Goal: Task Accomplishment & Management: Complete application form

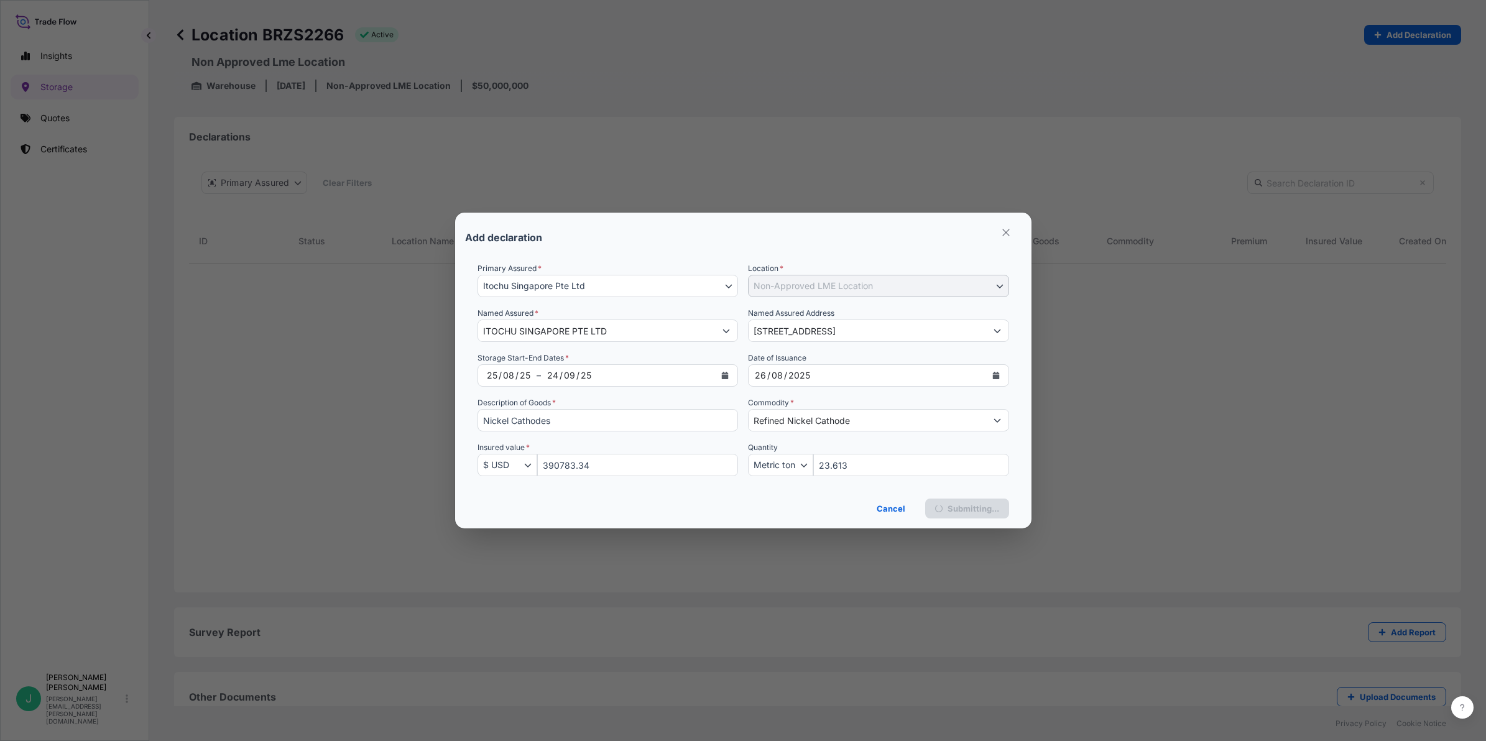
select select "32029"
select select "2284"
select select "USD"
select select "mt"
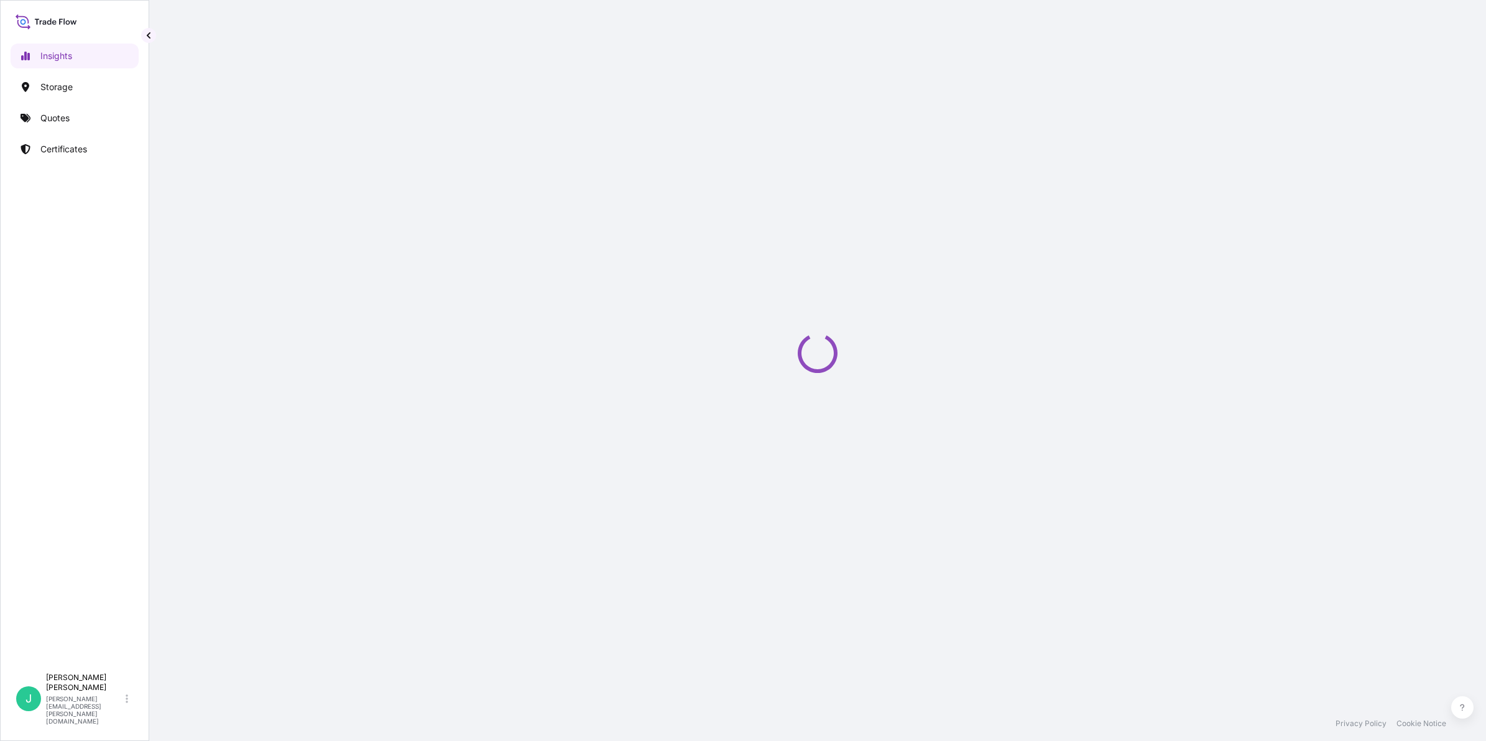
select select "2025"
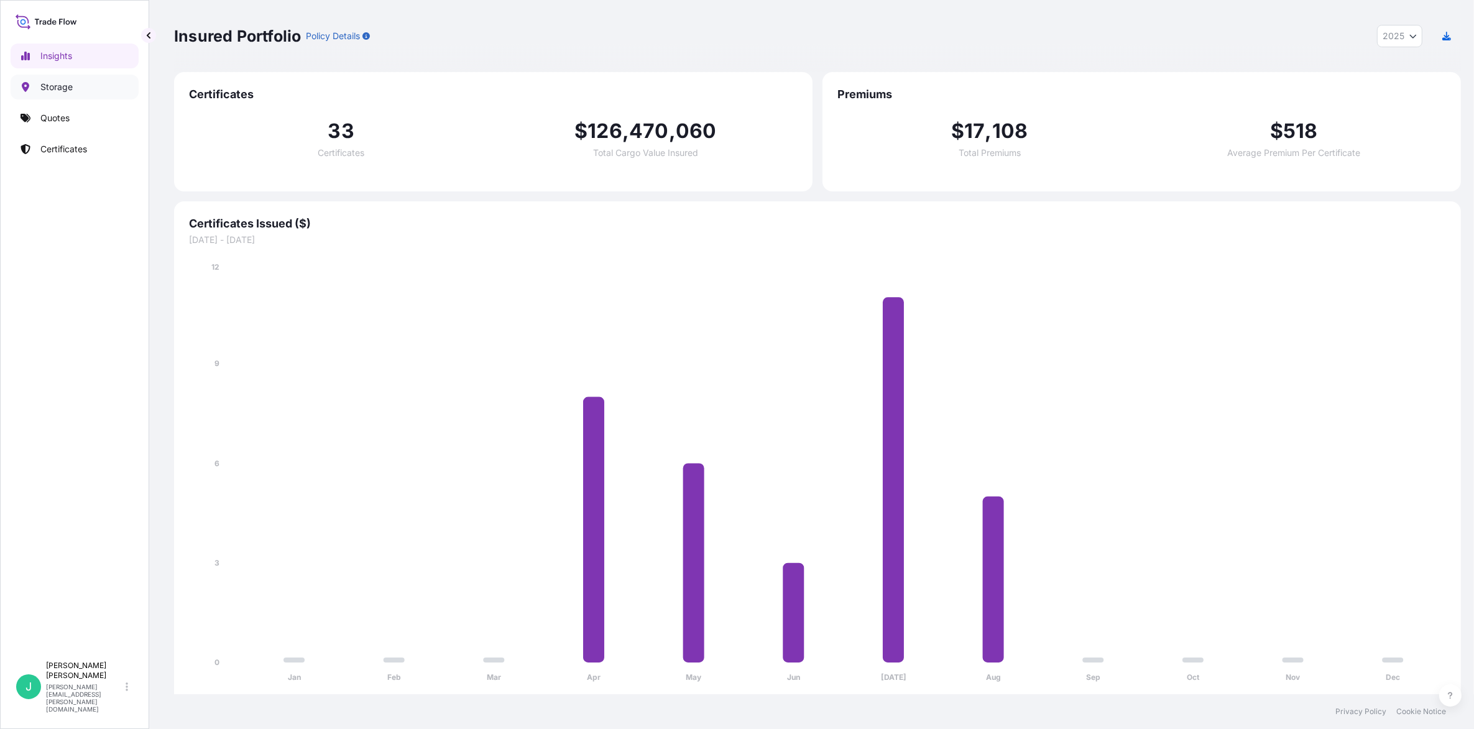
click at [63, 92] on p "Storage" at bounding box center [56, 87] width 32 height 12
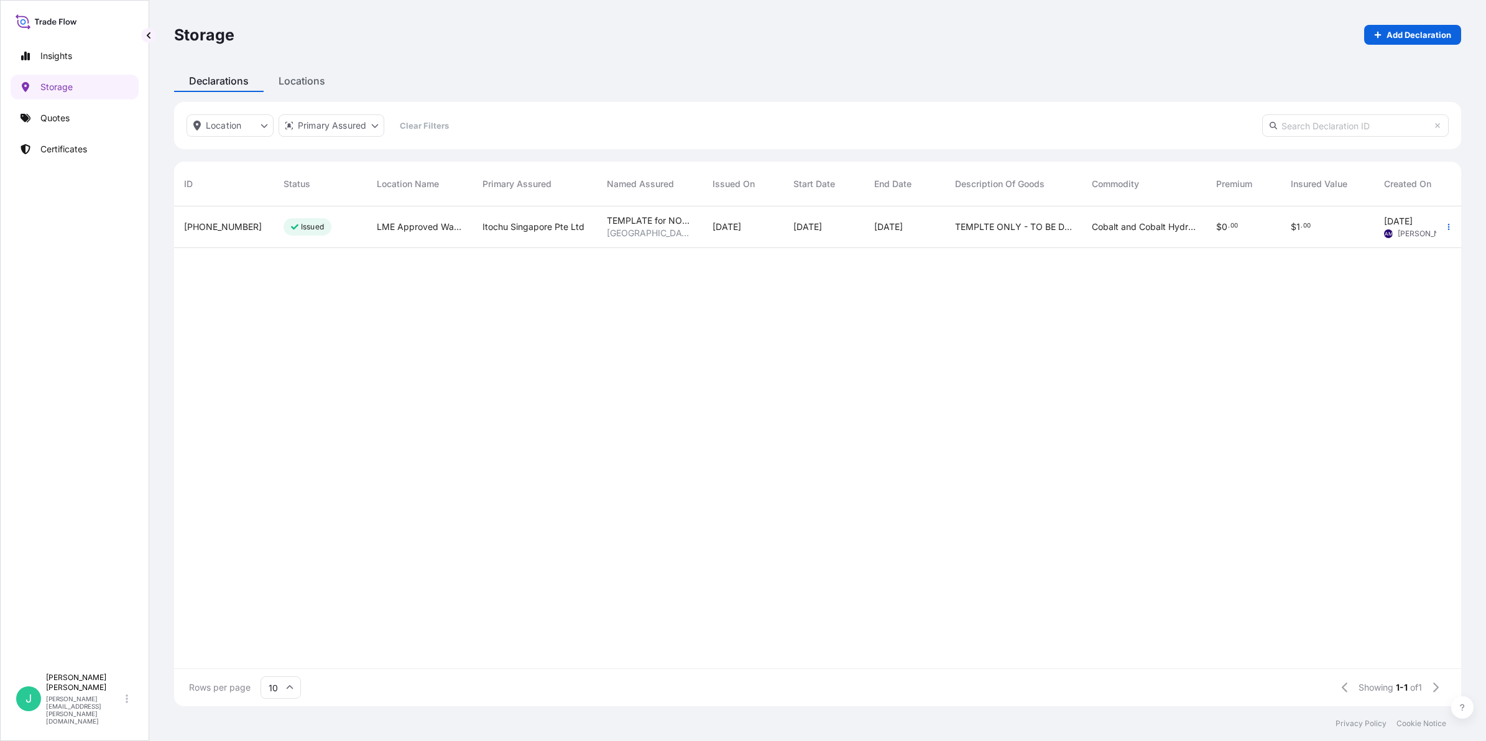
click at [218, 226] on span "[PHONE_NUMBER]" at bounding box center [223, 227] width 78 height 12
click at [1315, 231] on span "[PERSON_NAME]" at bounding box center [1322, 234] width 60 height 10
click at [308, 228] on p "Issued" at bounding box center [312, 227] width 23 height 10
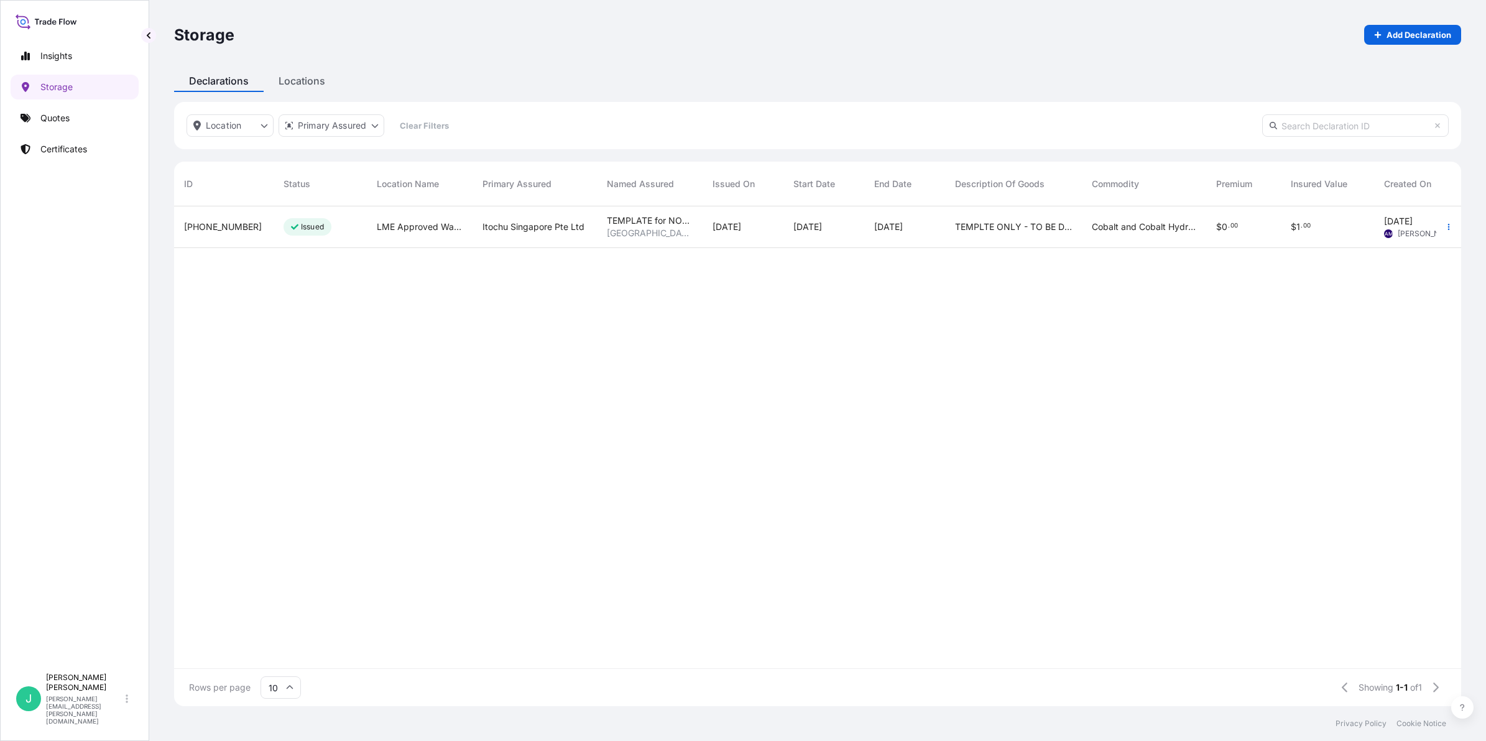
click at [1296, 223] on span "1" at bounding box center [1298, 227] width 4 height 9
click at [1413, 226] on span "[DATE]" at bounding box center [1398, 221] width 29 height 12
click at [1387, 31] on p "Add Declaration" at bounding box center [1419, 35] width 65 height 12
select select "32029"
select select "USD"
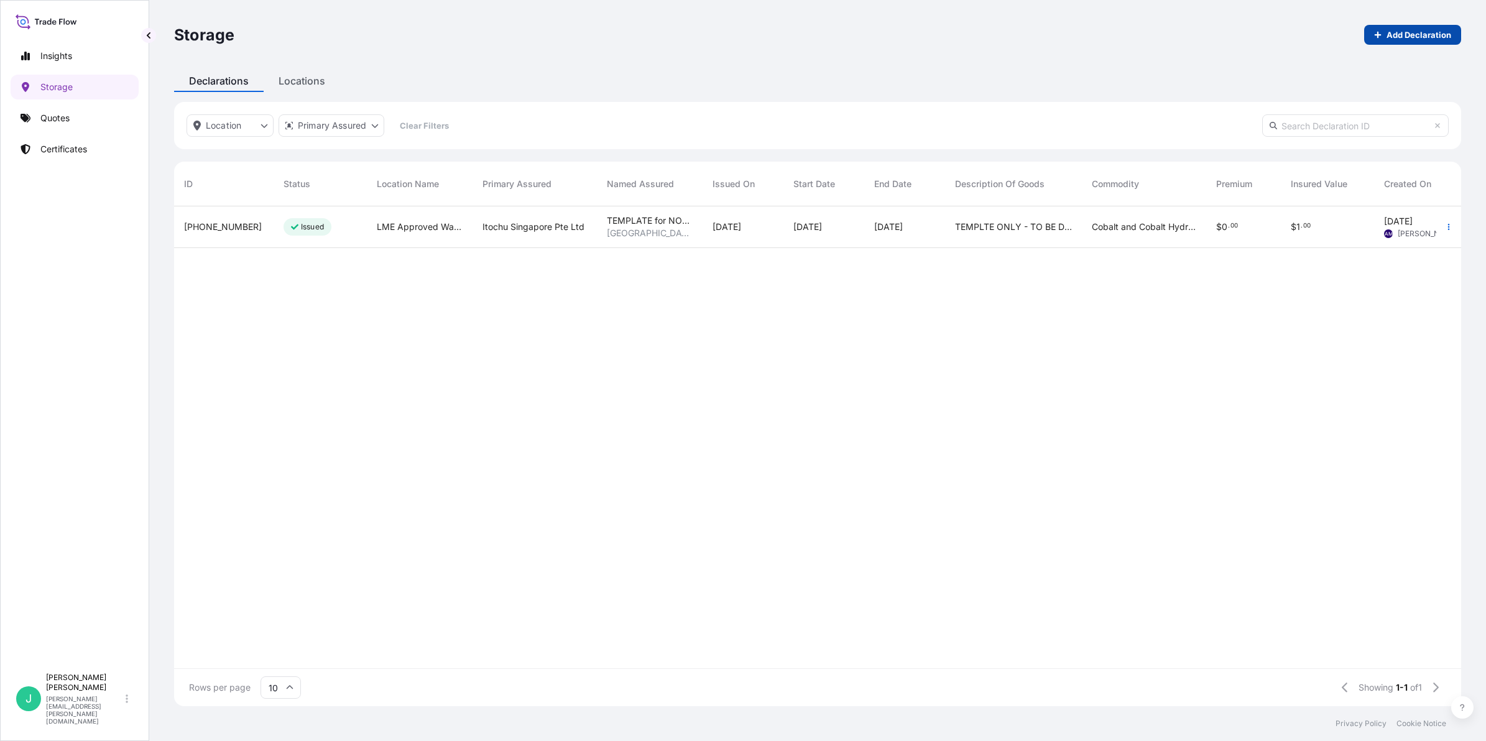
select select "mt"
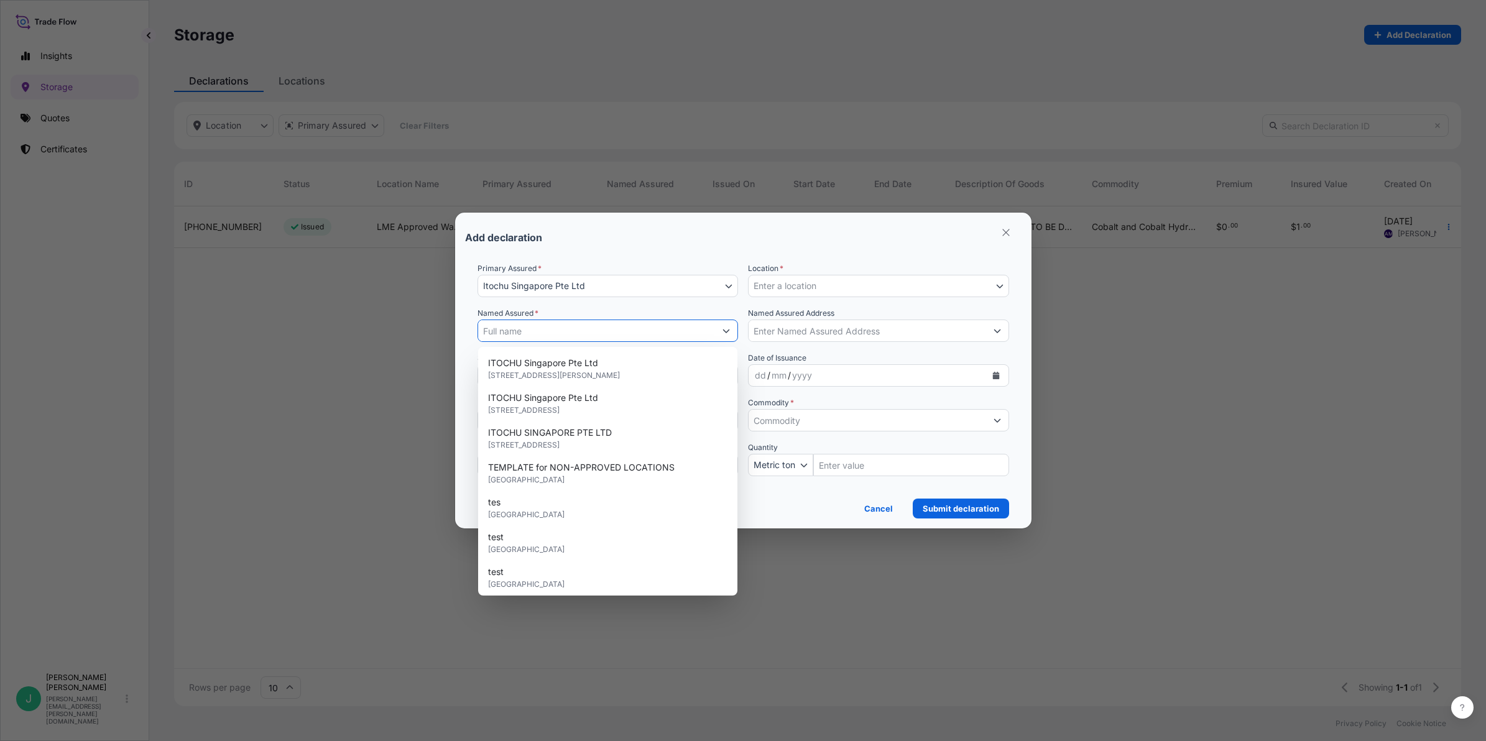
click at [648, 333] on input "Named Assured *" at bounding box center [597, 331] width 238 height 22
click at [560, 442] on span "[STREET_ADDRESS]" at bounding box center [524, 445] width 72 height 12
type input "ITOCHU SINGAPORE PTE LTD"
type input "[STREET_ADDRESS]"
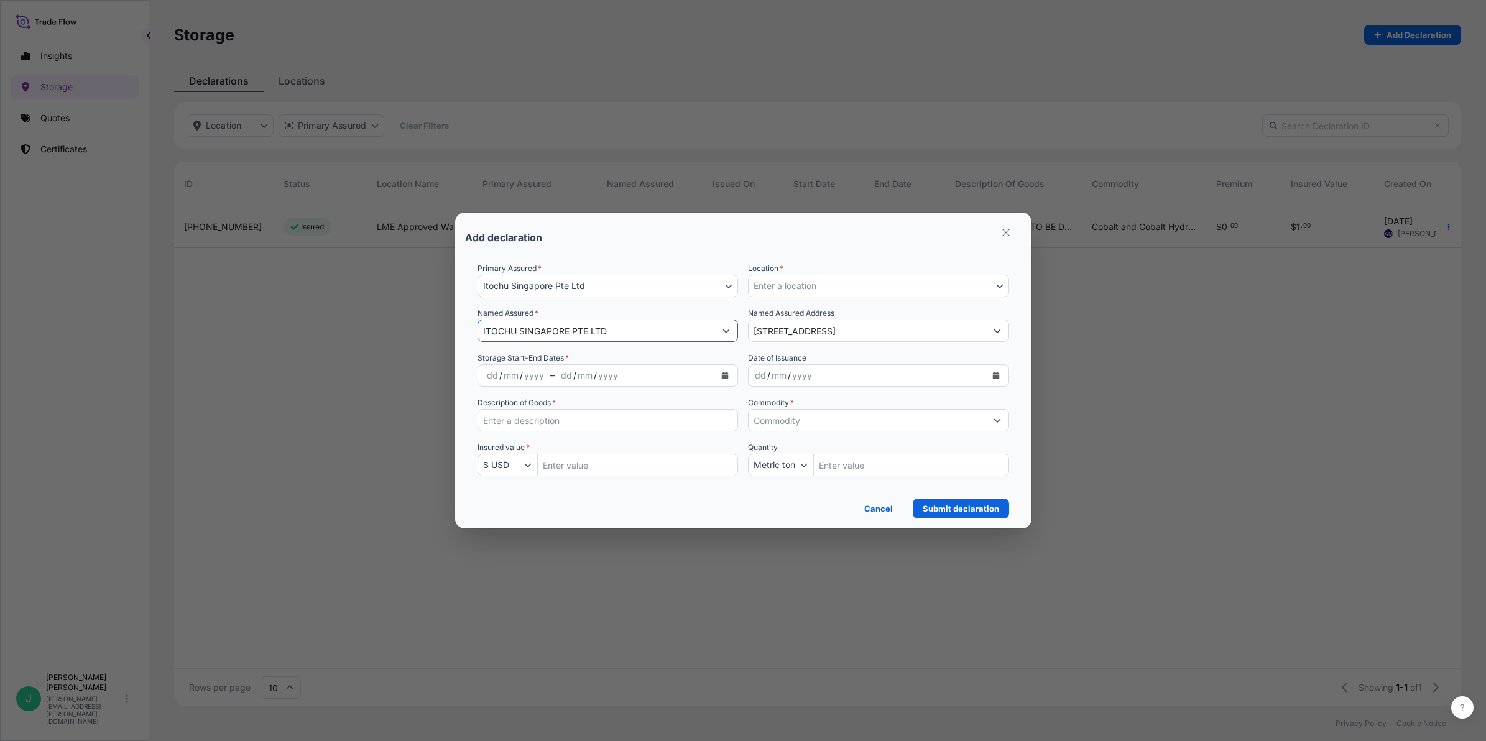
click at [579, 373] on div "mm" at bounding box center [584, 375] width 17 height 15
click at [493, 376] on div "dd" at bounding box center [493, 375] width 14 height 15
click at [504, 373] on div "mm" at bounding box center [510, 375] width 17 height 15
click at [529, 379] on div "yyyy" at bounding box center [530, 375] width 22 height 15
click at [563, 373] on div "dd" at bounding box center [564, 375] width 14 height 15
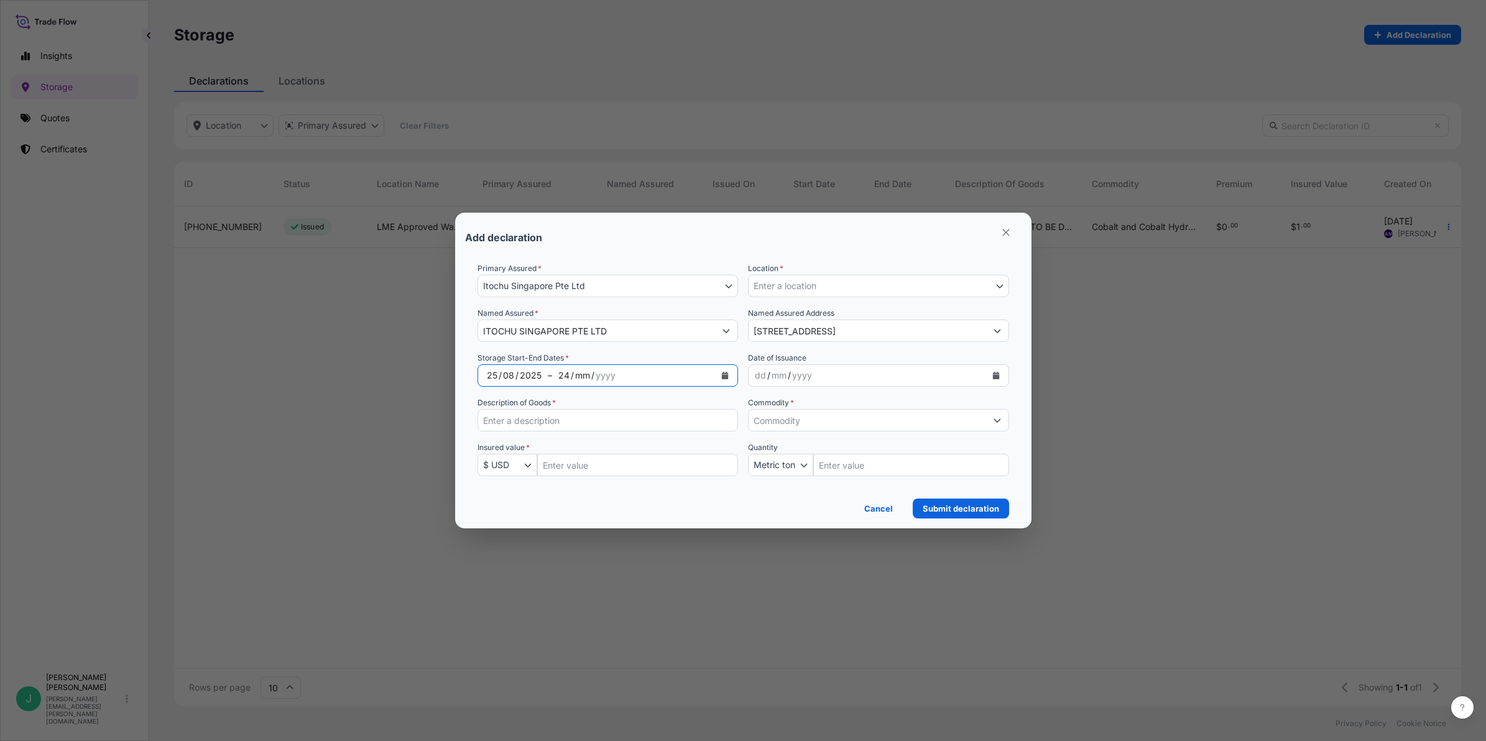
click at [579, 380] on div "mm" at bounding box center [582, 375] width 17 height 15
click at [605, 380] on div "yyyy" at bounding box center [602, 375] width 22 height 15
drag, startPoint x: 555, startPoint y: 420, endPoint x: 597, endPoint y: 420, distance: 42.3
click at [555, 420] on input "Description of Goods *" at bounding box center [608, 420] width 261 height 22
type input "Nickel in Uncut Cathodes"
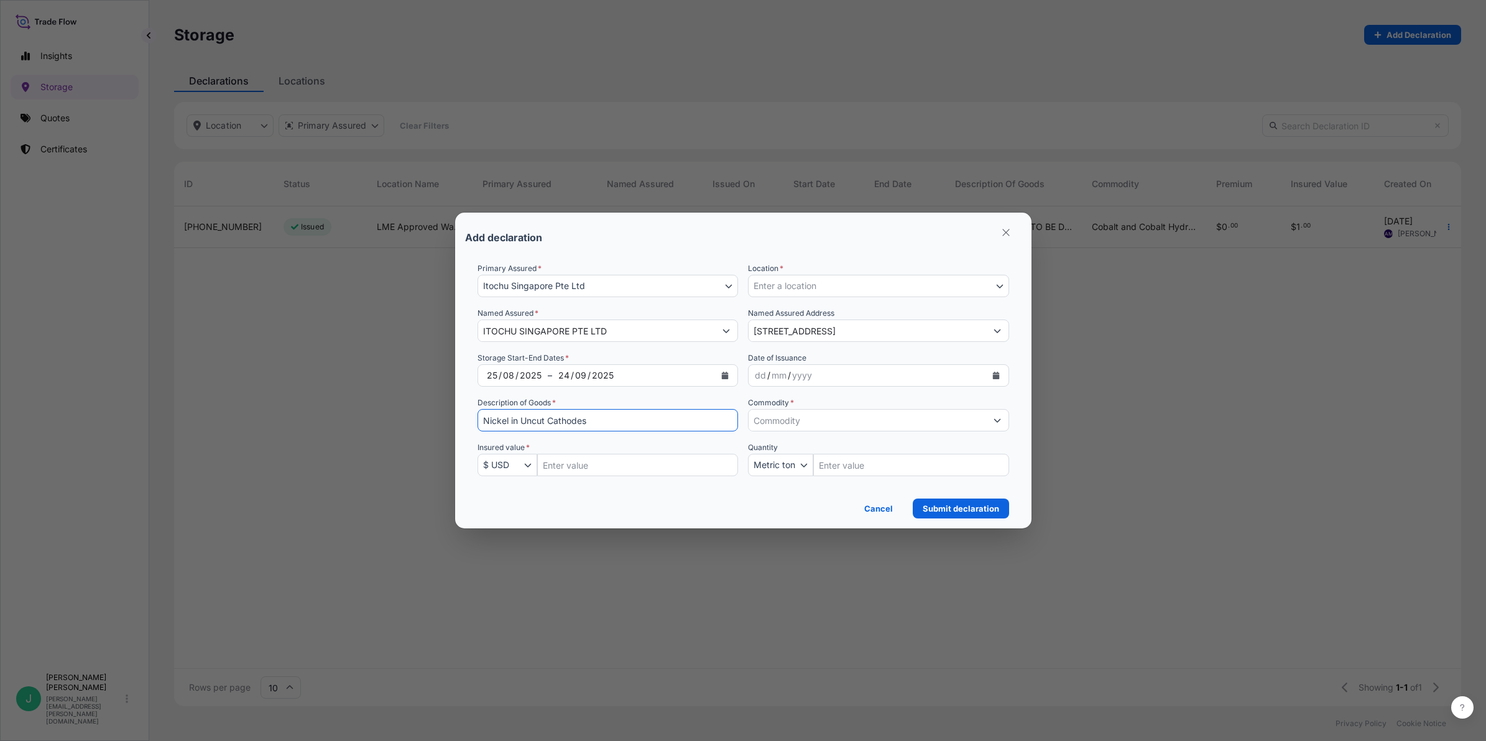
type input "Refined Nickel Cathode"
type input "23.613"
click at [591, 464] on input "23.613" at bounding box center [637, 465] width 201 height 22
drag, startPoint x: 571, startPoint y: 465, endPoint x: 607, endPoint y: 470, distance: 36.4
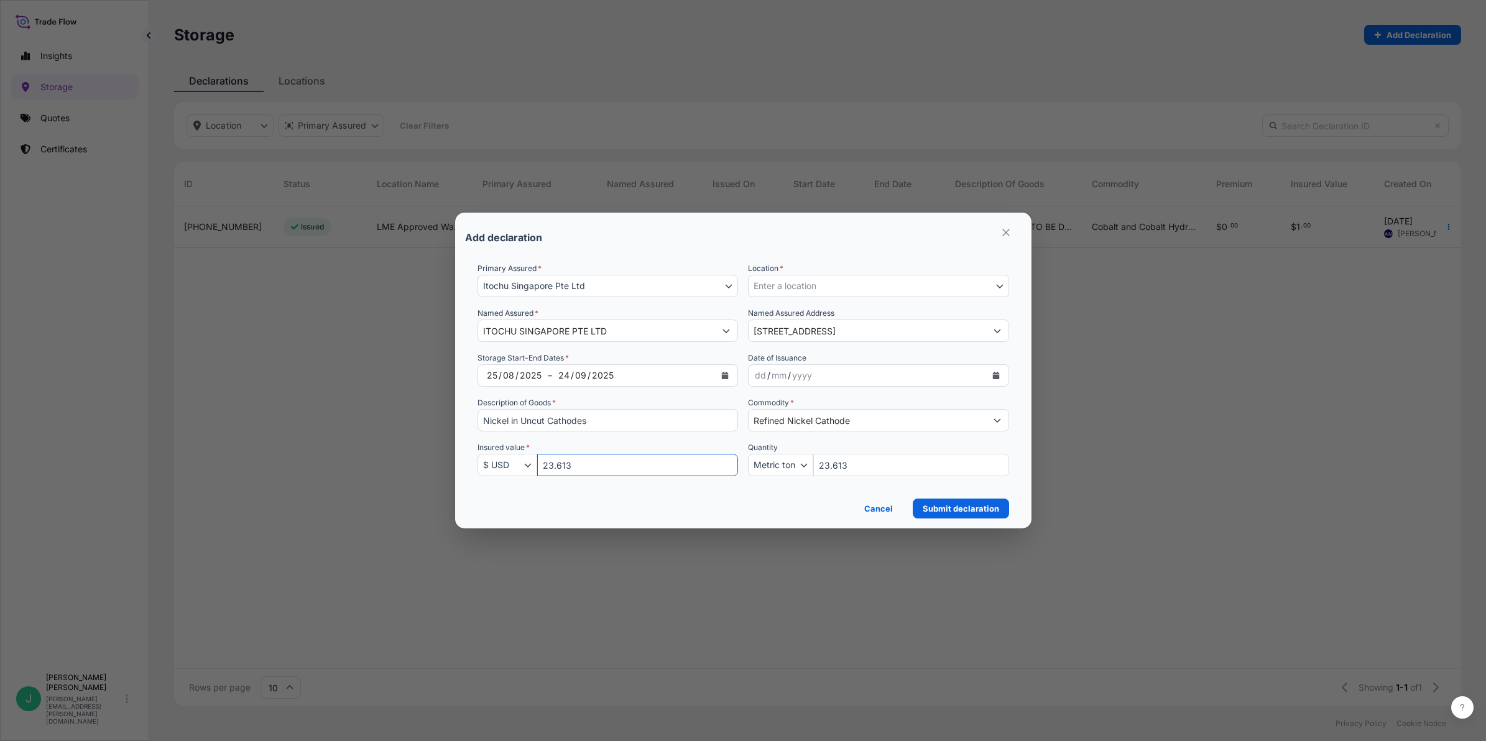
click at [571, 465] on input "23.613" at bounding box center [637, 465] width 201 height 22
type input "2"
click at [757, 373] on div "dd" at bounding box center [761, 375] width 14 height 15
click at [765, 374] on div "26" at bounding box center [761, 375] width 14 height 15
click at [775, 376] on div "mm" at bounding box center [778, 375] width 17 height 15
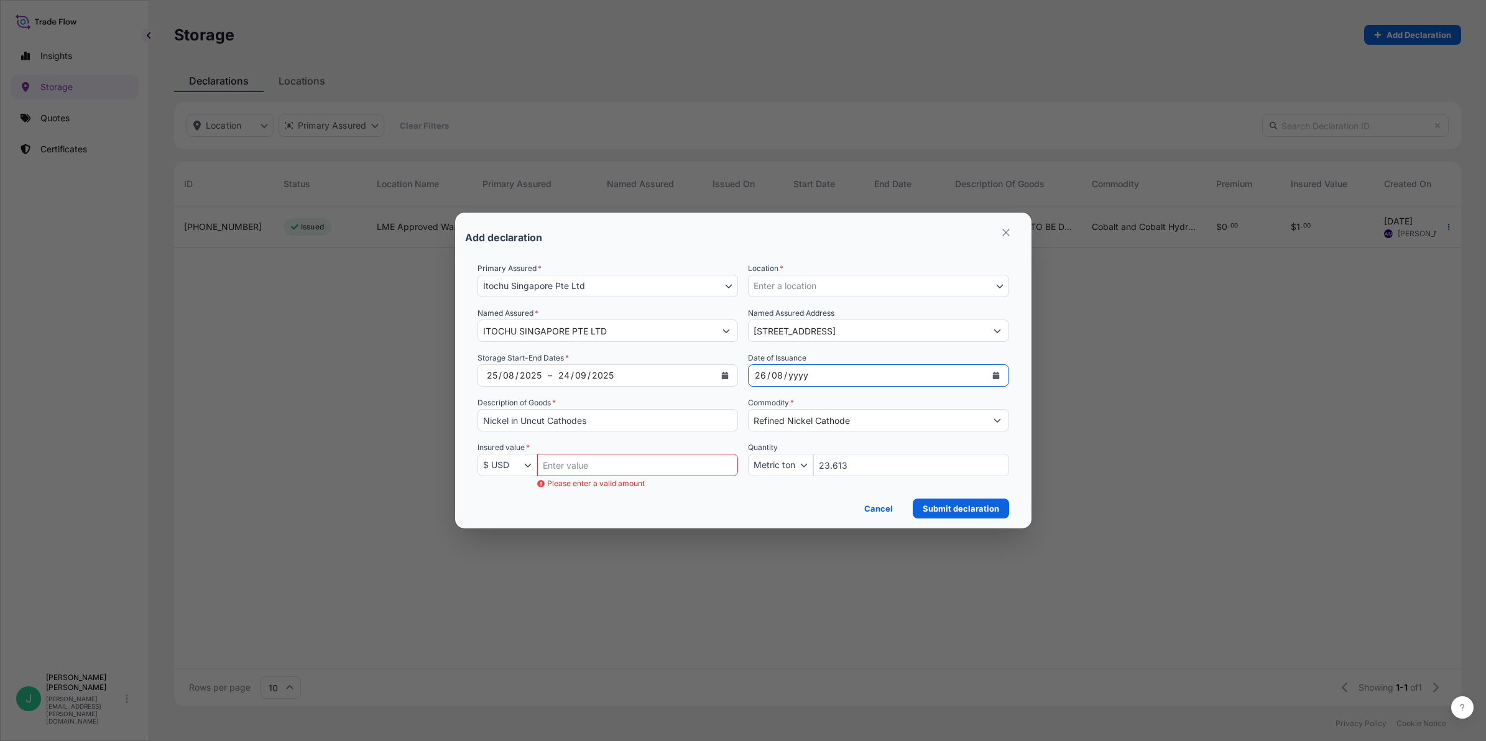
click at [800, 372] on div "yyyy" at bounding box center [798, 375] width 22 height 15
drag, startPoint x: 672, startPoint y: 469, endPoint x: 698, endPoint y: 468, distance: 26.8
click at [670, 469] on input "Insured Value Amount" at bounding box center [637, 465] width 201 height 22
type input "390783.34"
click at [954, 279] on button "Enter a location" at bounding box center [878, 286] width 261 height 22
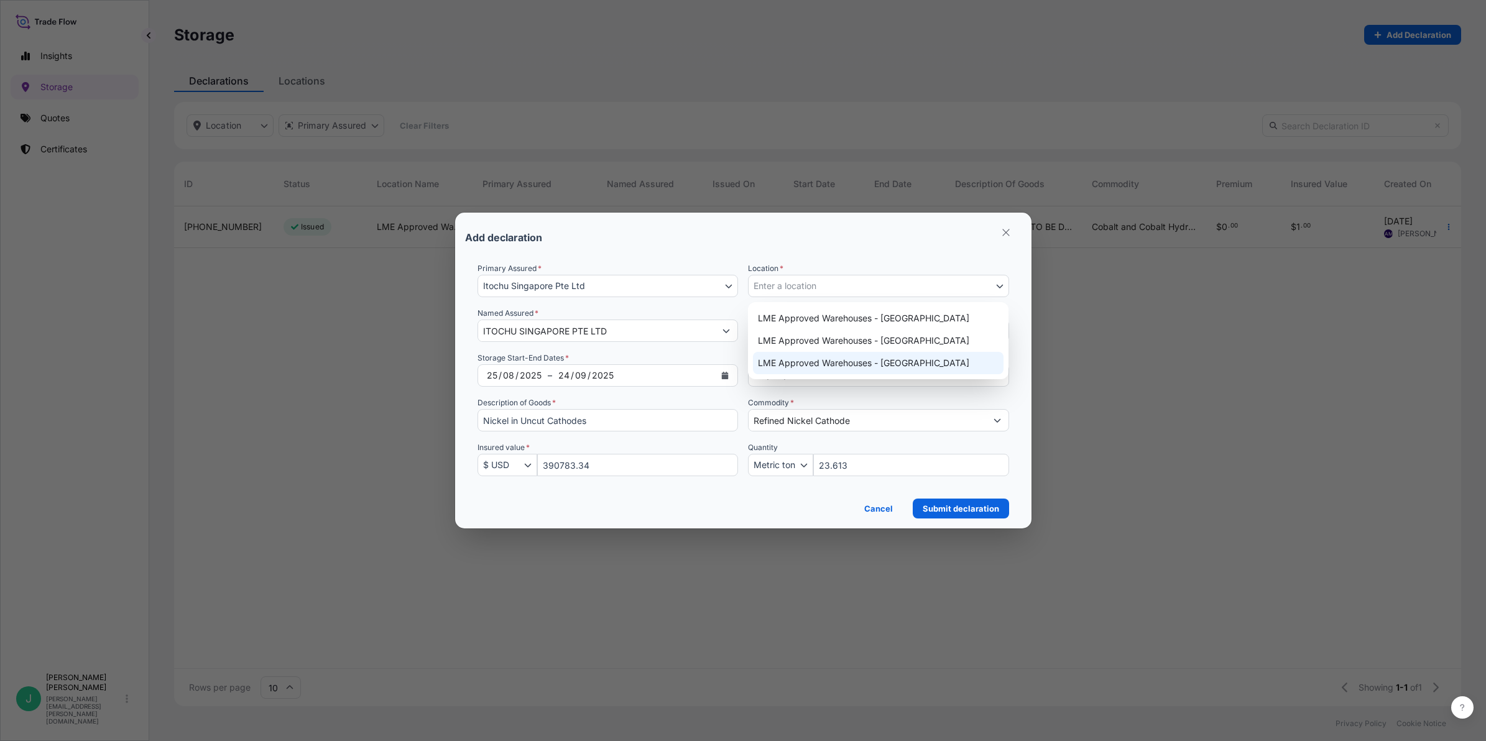
click at [1089, 371] on div "Add declaration Primary Assured * Itochu Singapore Pte Ltd Itochu Singapore Pte…" at bounding box center [743, 371] width 1486 height 742
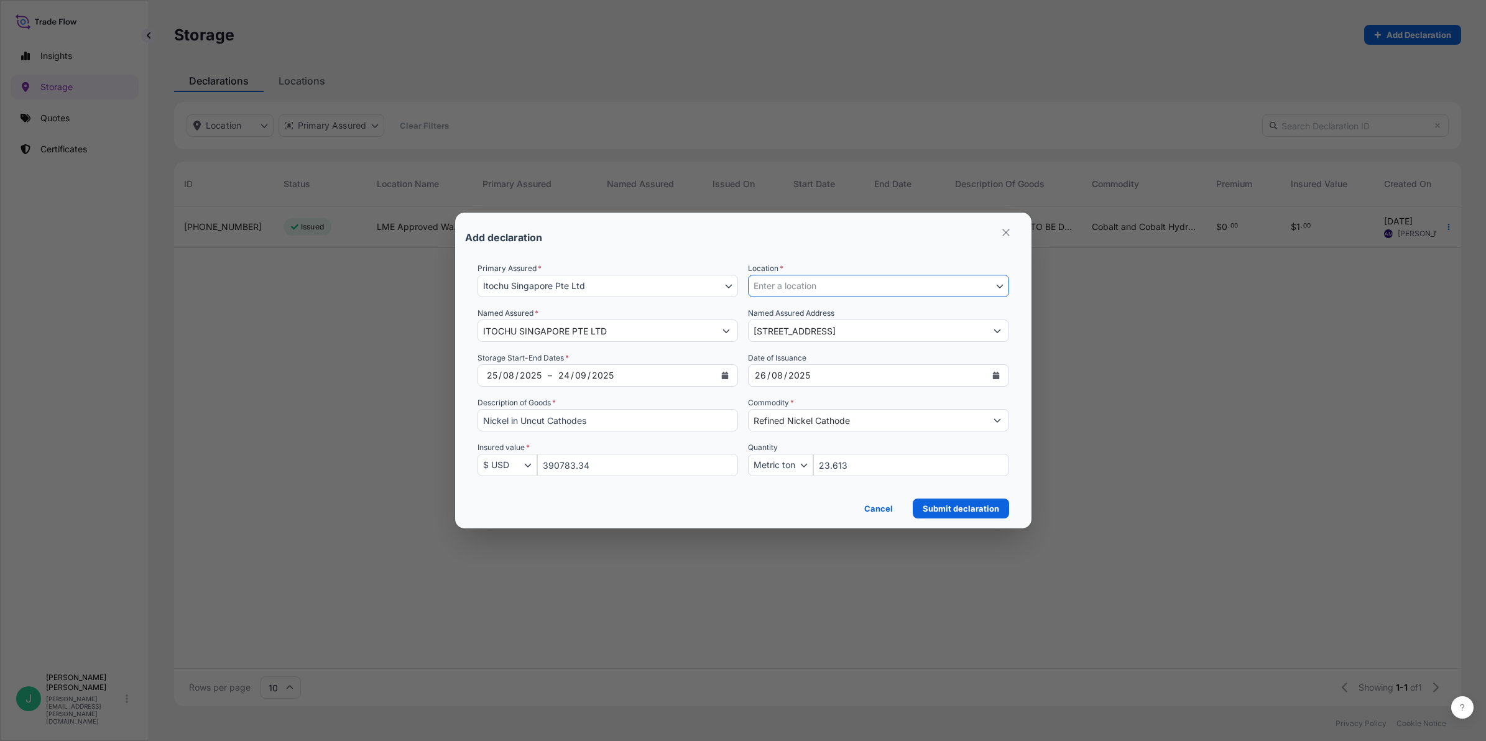
click at [877, 280] on button "Enter a location" at bounding box center [878, 286] width 261 height 22
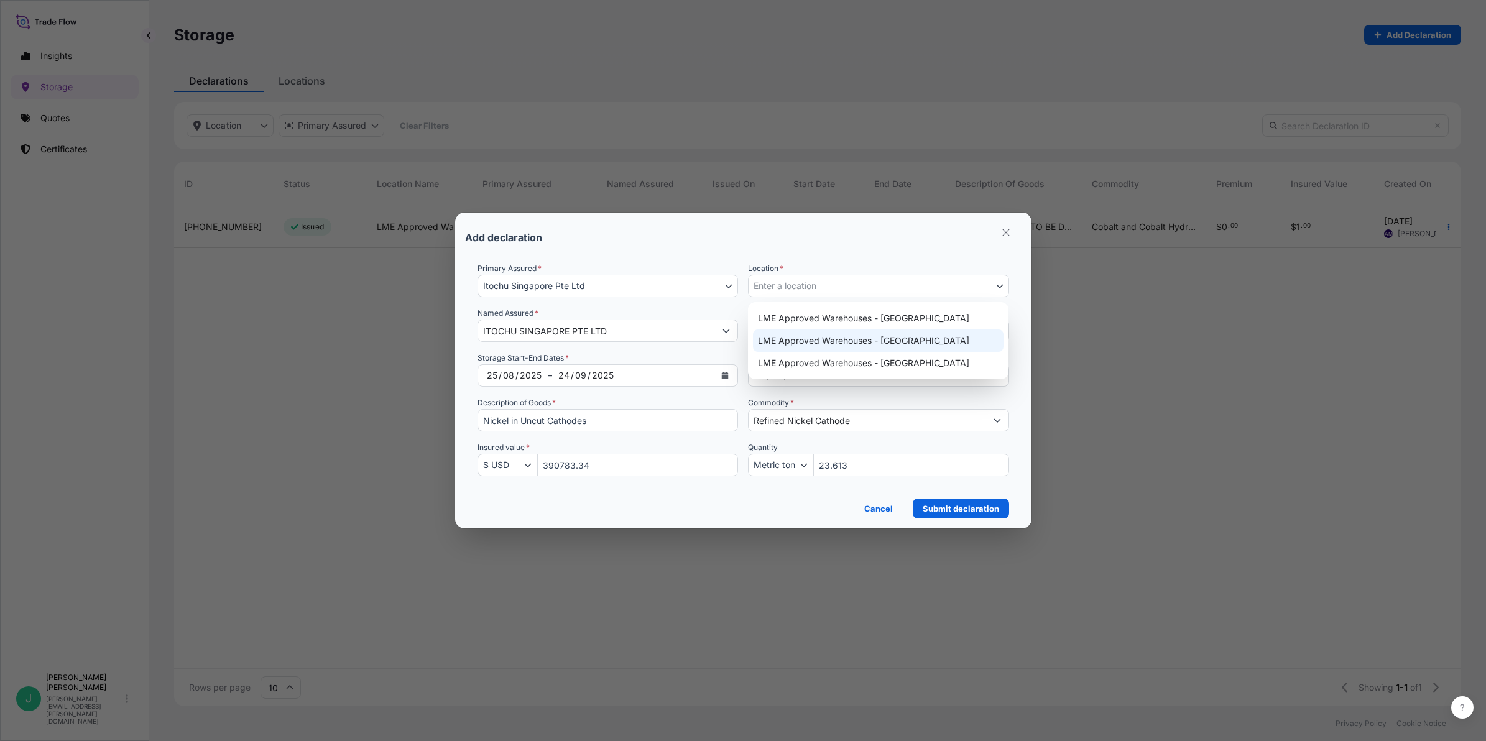
click at [1114, 345] on div "Add declaration Primary Assured * Itochu Singapore Pte Ltd Itochu Singapore Pte…" at bounding box center [743, 371] width 1486 height 742
click at [863, 293] on button "Enter a location" at bounding box center [878, 286] width 261 height 22
click at [1239, 440] on div "Add declaration Primary Assured * Itochu Singapore Pte Ltd Itochu Singapore Pte…" at bounding box center [743, 371] width 1486 height 742
